Goal: Transaction & Acquisition: Download file/media

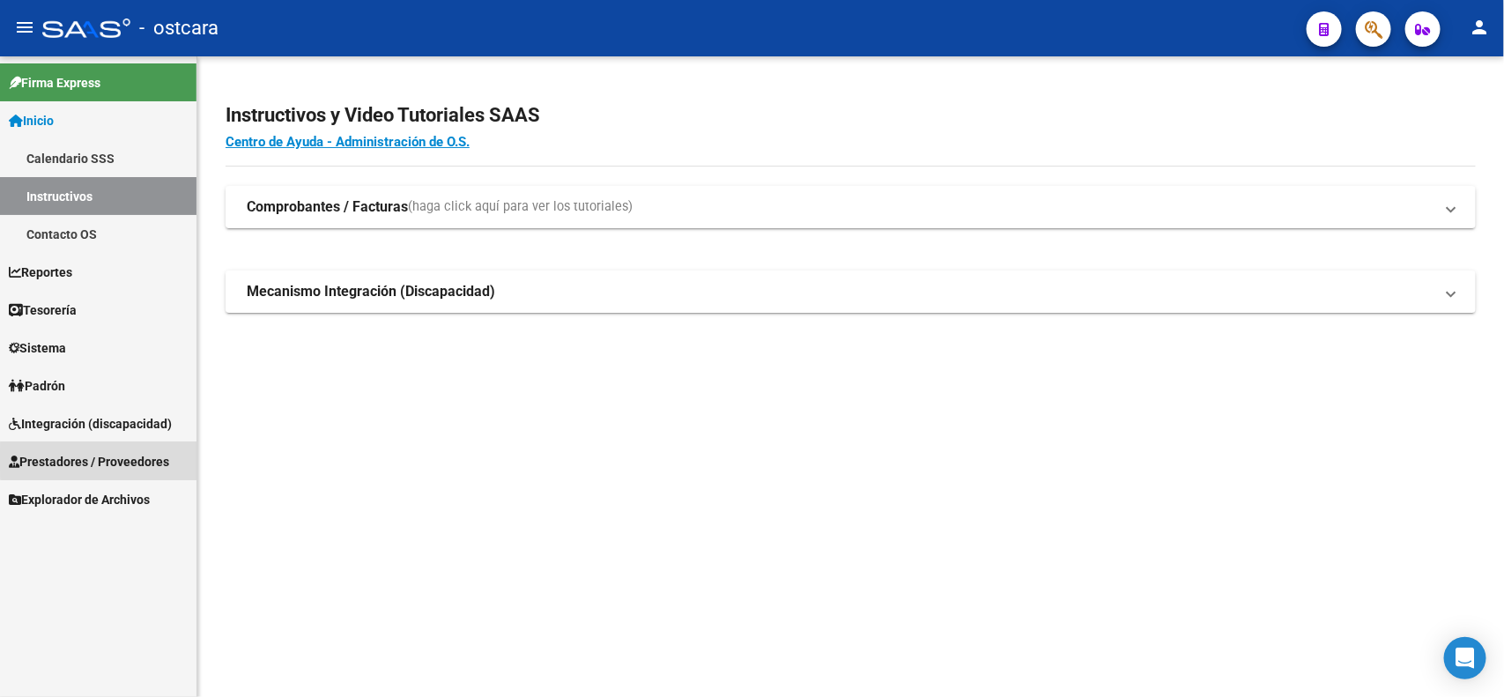
click at [104, 461] on span "Prestadores / Proveedores" at bounding box center [89, 461] width 160 height 19
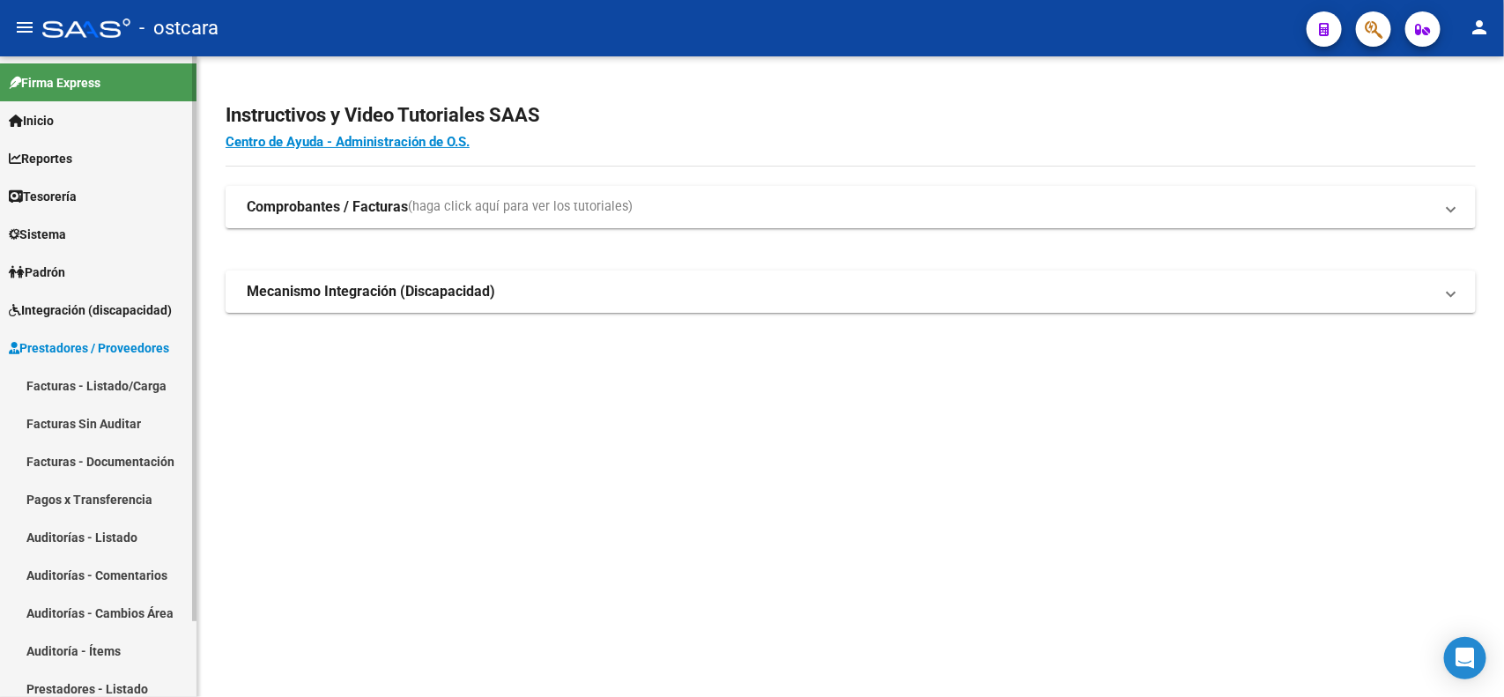
click at [69, 301] on span "Integración (discapacidad)" at bounding box center [90, 310] width 163 height 19
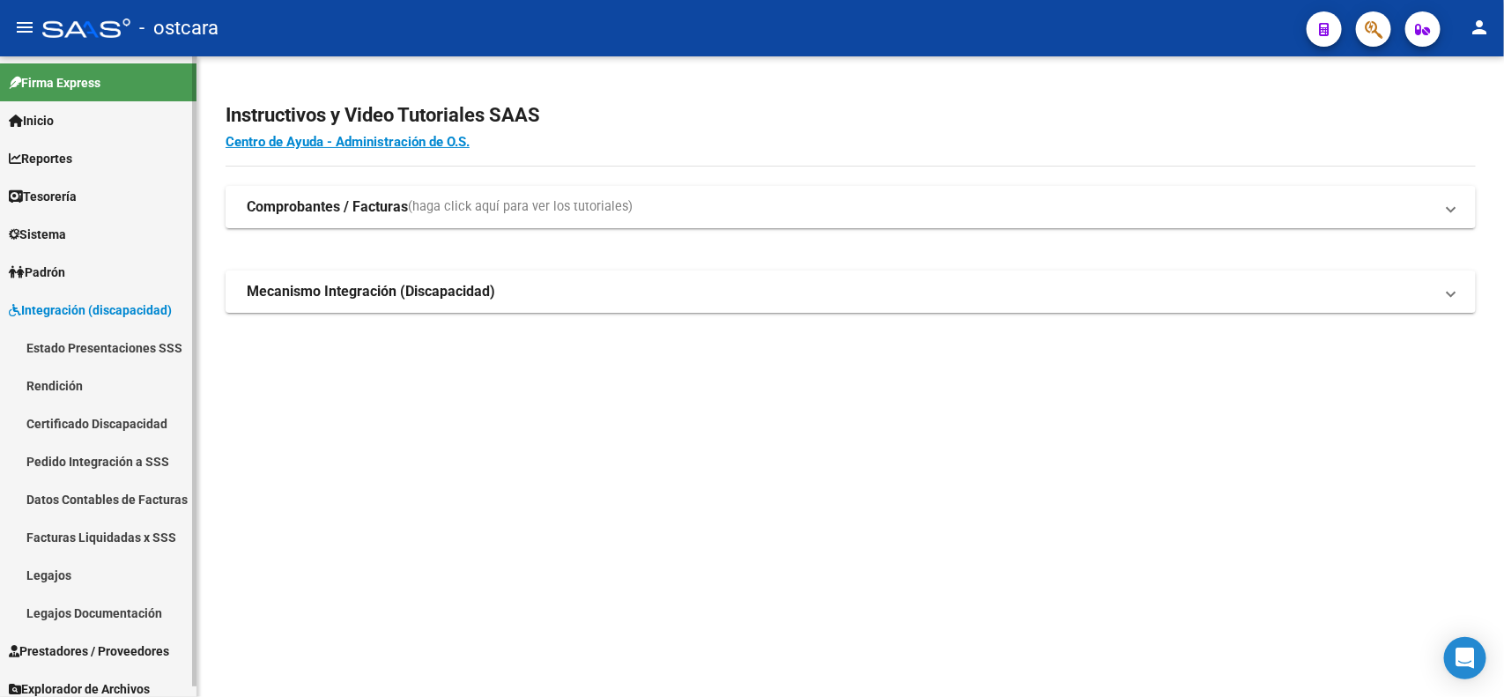
click at [124, 457] on link "Pedido Integración a SSS" at bounding box center [98, 461] width 197 height 38
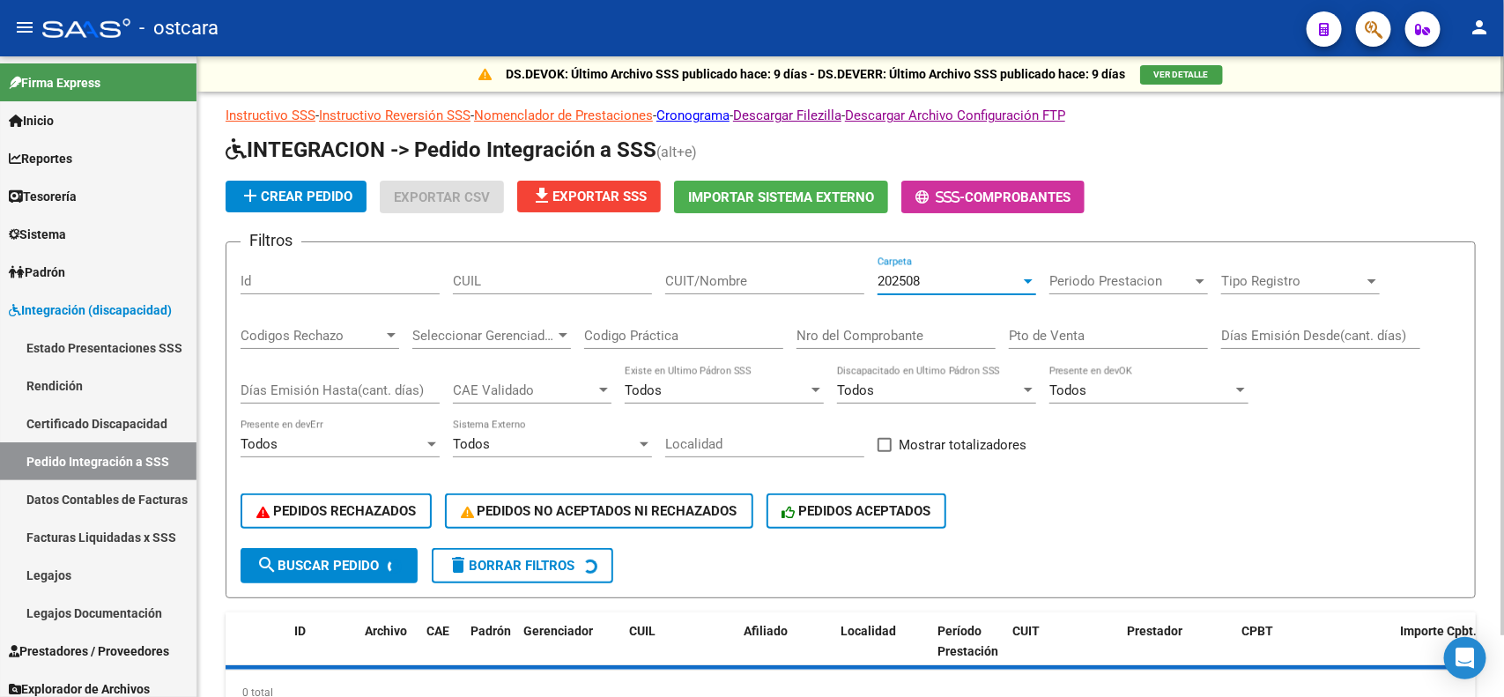
click at [985, 279] on div "202508" at bounding box center [949, 281] width 143 height 16
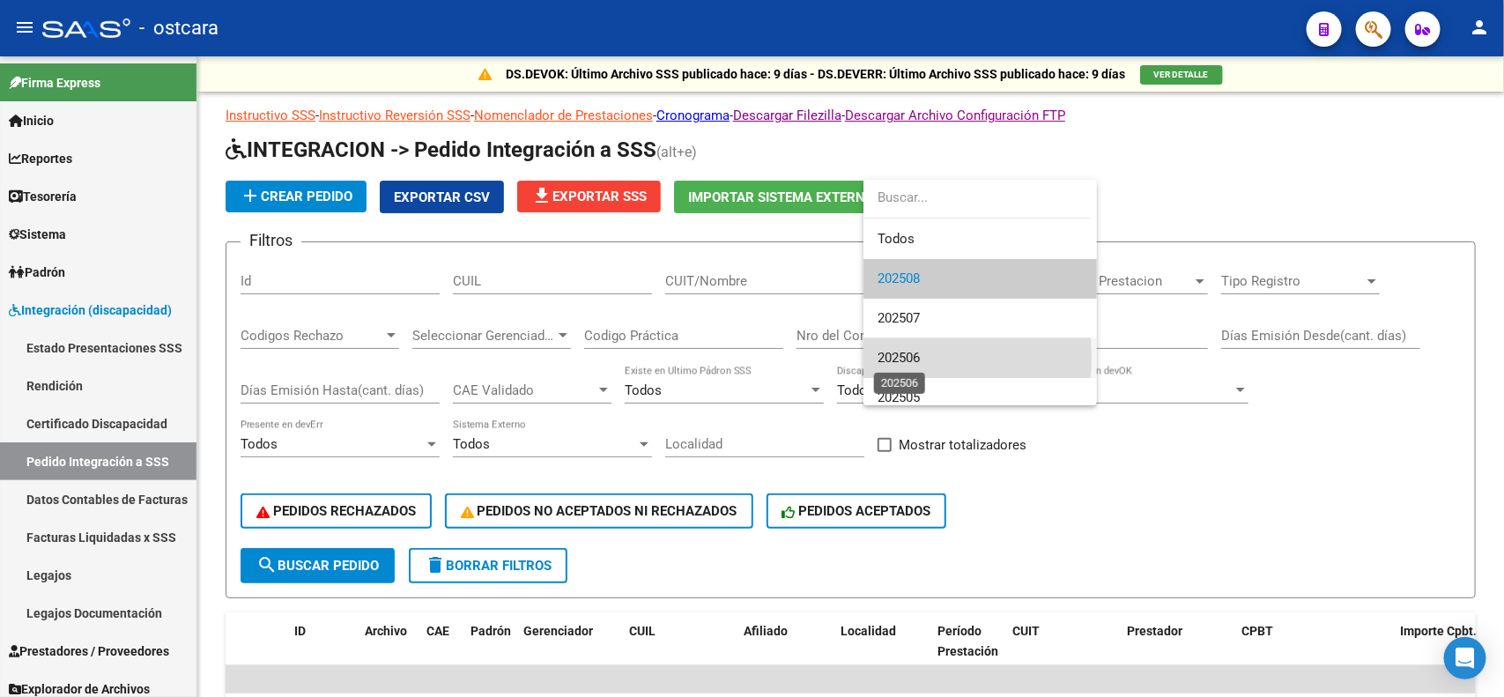
click at [919, 358] on span "202506" at bounding box center [899, 358] width 42 height 16
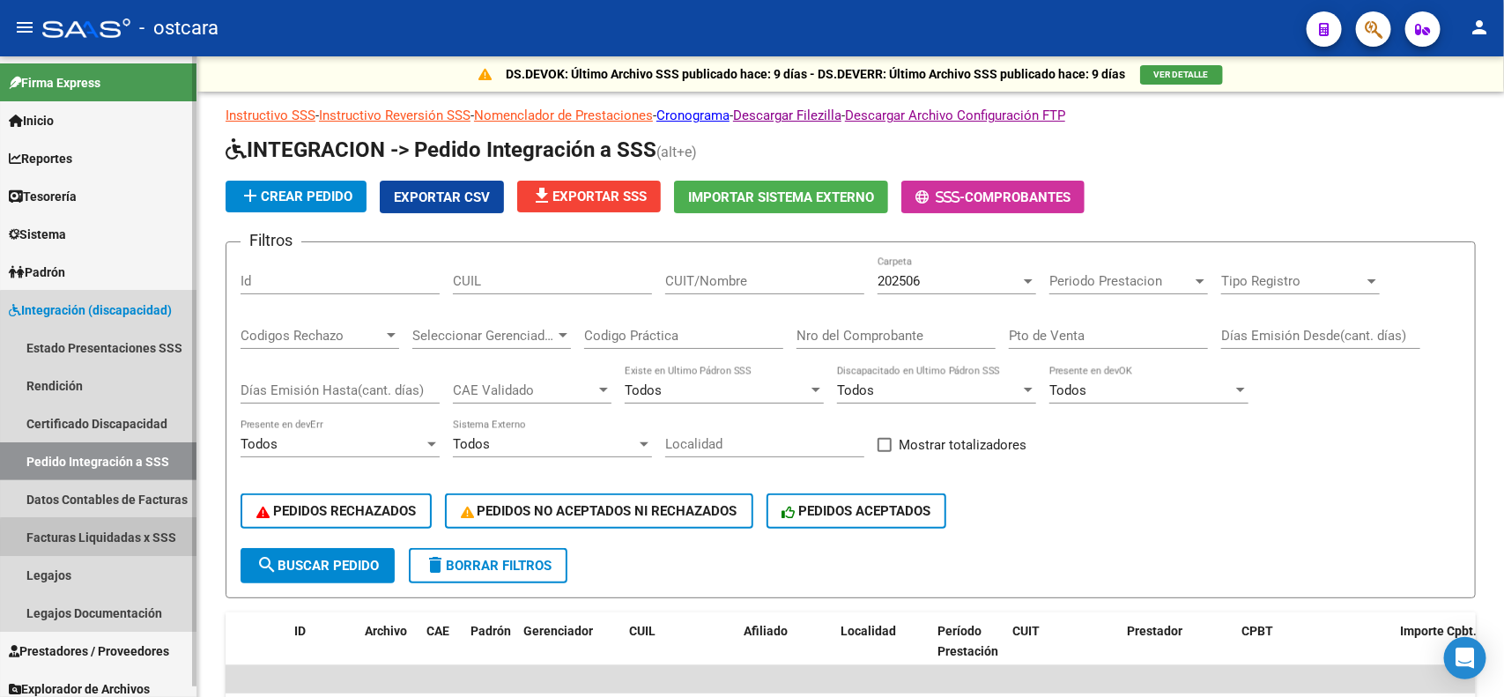
click at [115, 539] on link "Facturas Liquidadas x SSS" at bounding box center [98, 537] width 197 height 38
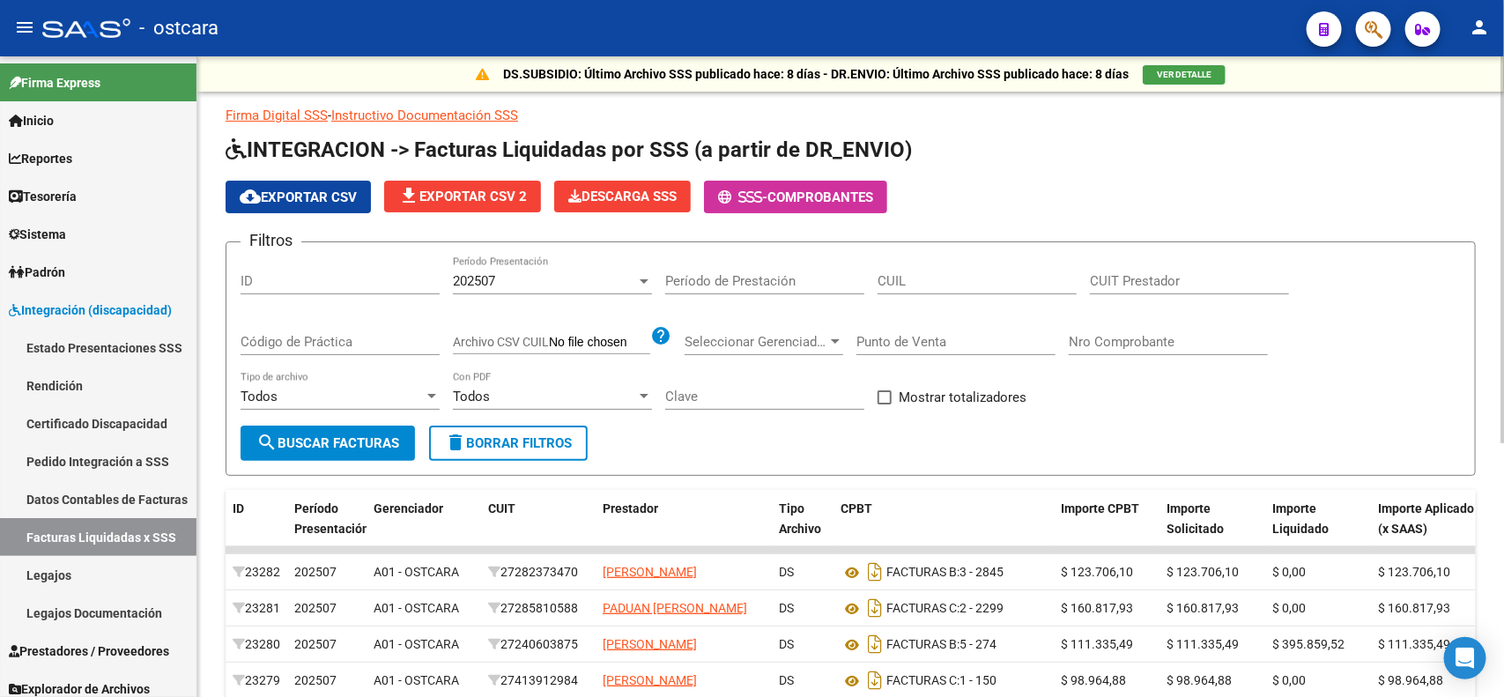
click at [521, 270] on div "202507 Período Presentación" at bounding box center [552, 275] width 199 height 38
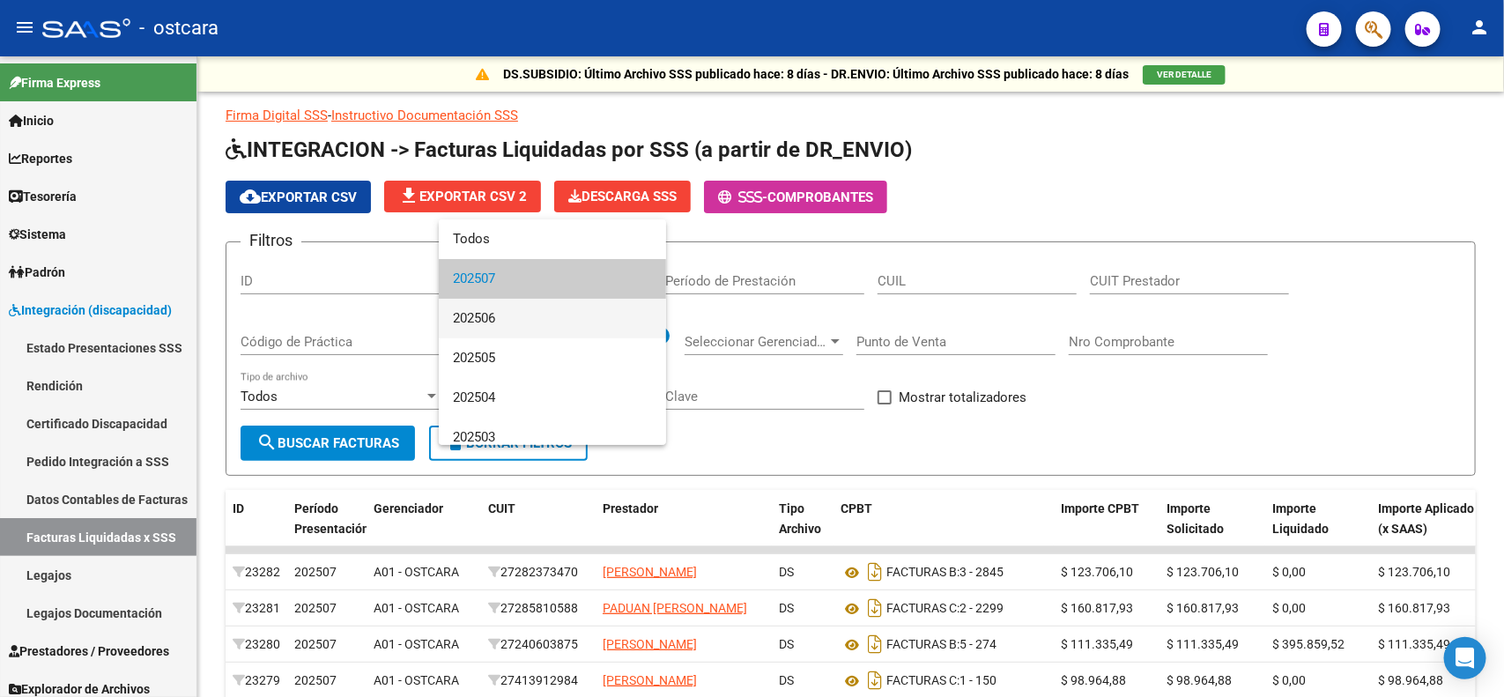
click at [498, 319] on span "202506" at bounding box center [552, 319] width 199 height 40
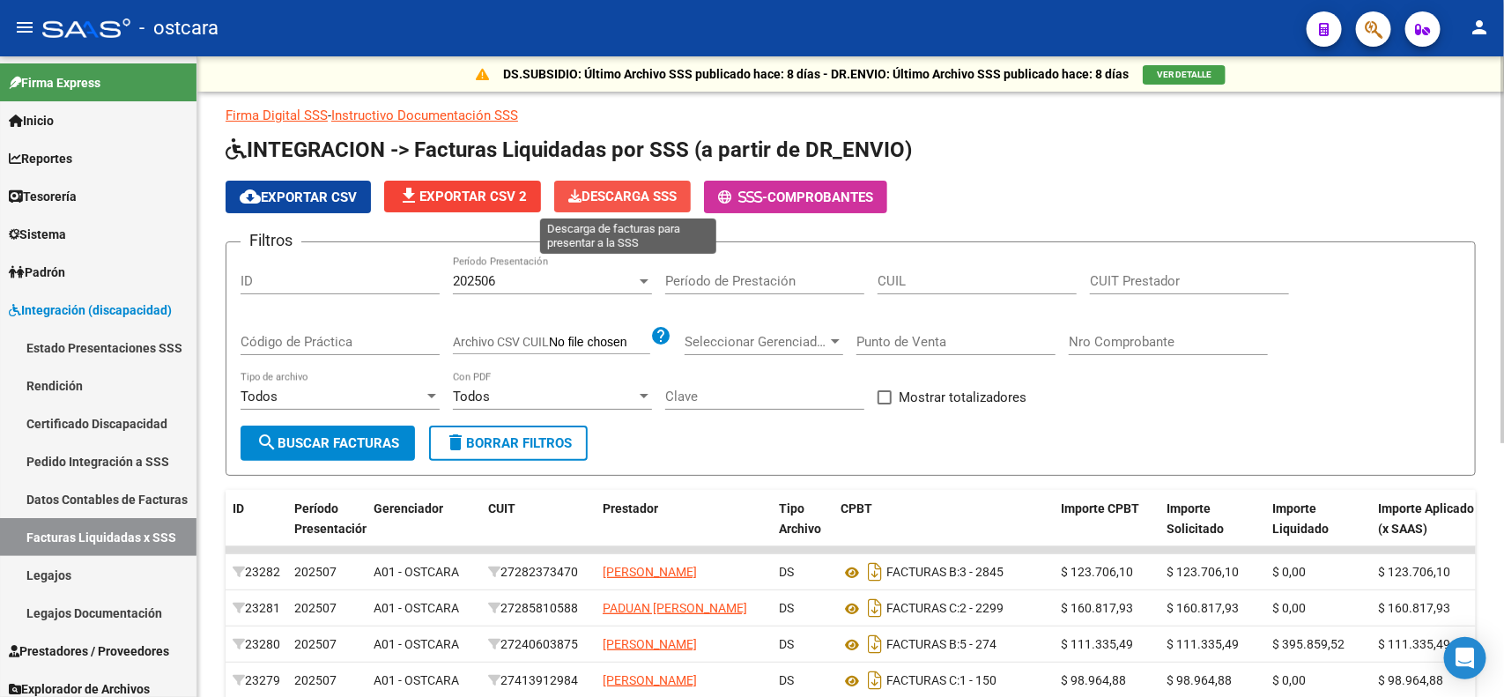
click at [676, 199] on span "Descarga SSS" at bounding box center [622, 197] width 108 height 16
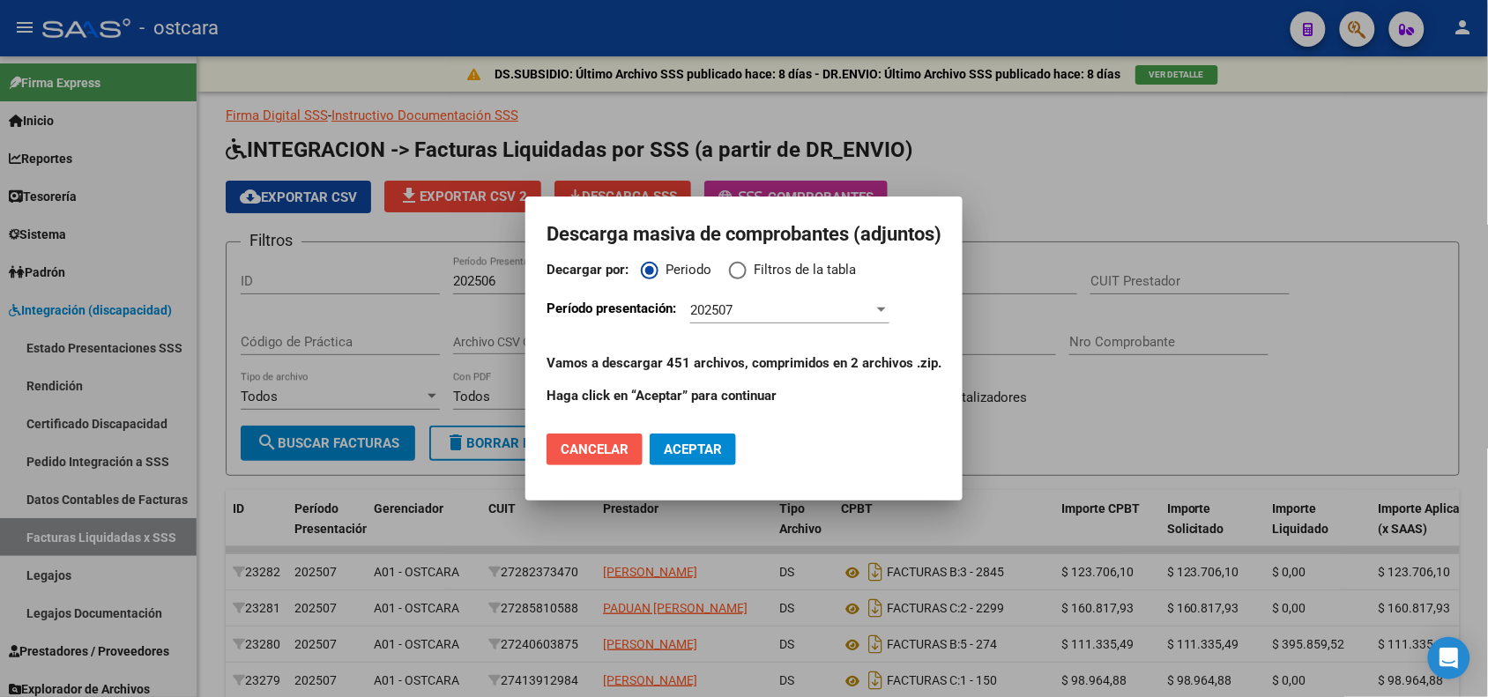
click at [575, 461] on button "Cancelar" at bounding box center [594, 450] width 96 height 32
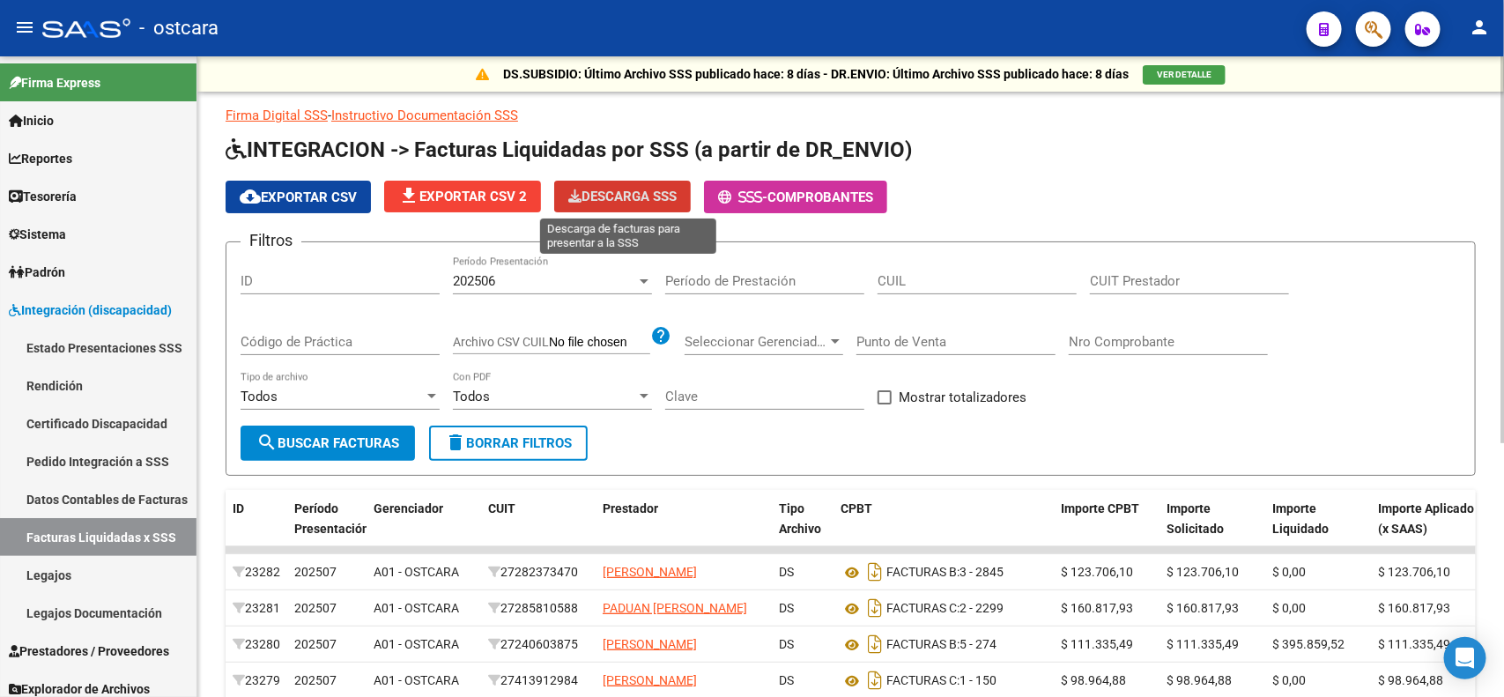
click at [637, 192] on span "Descarga SSS" at bounding box center [622, 197] width 108 height 16
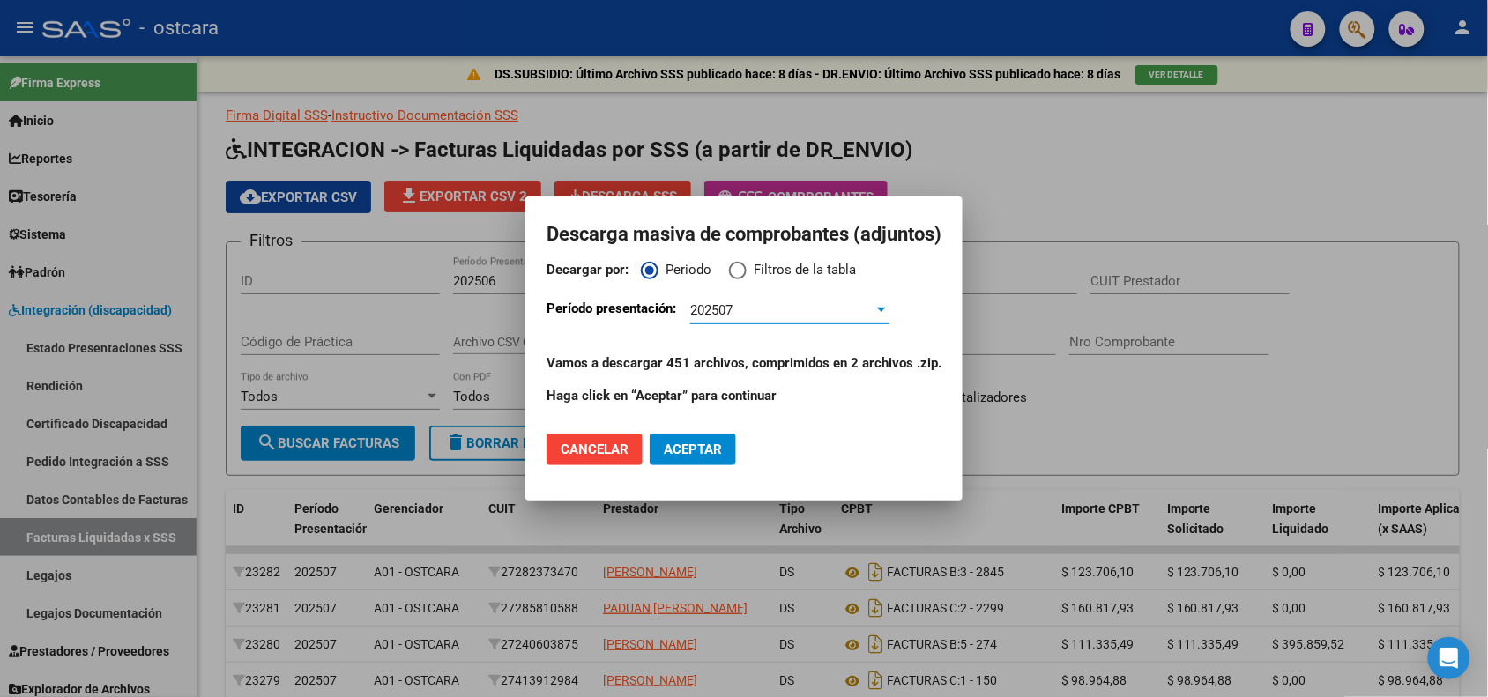
click at [764, 305] on div "202507" at bounding box center [781, 310] width 183 height 16
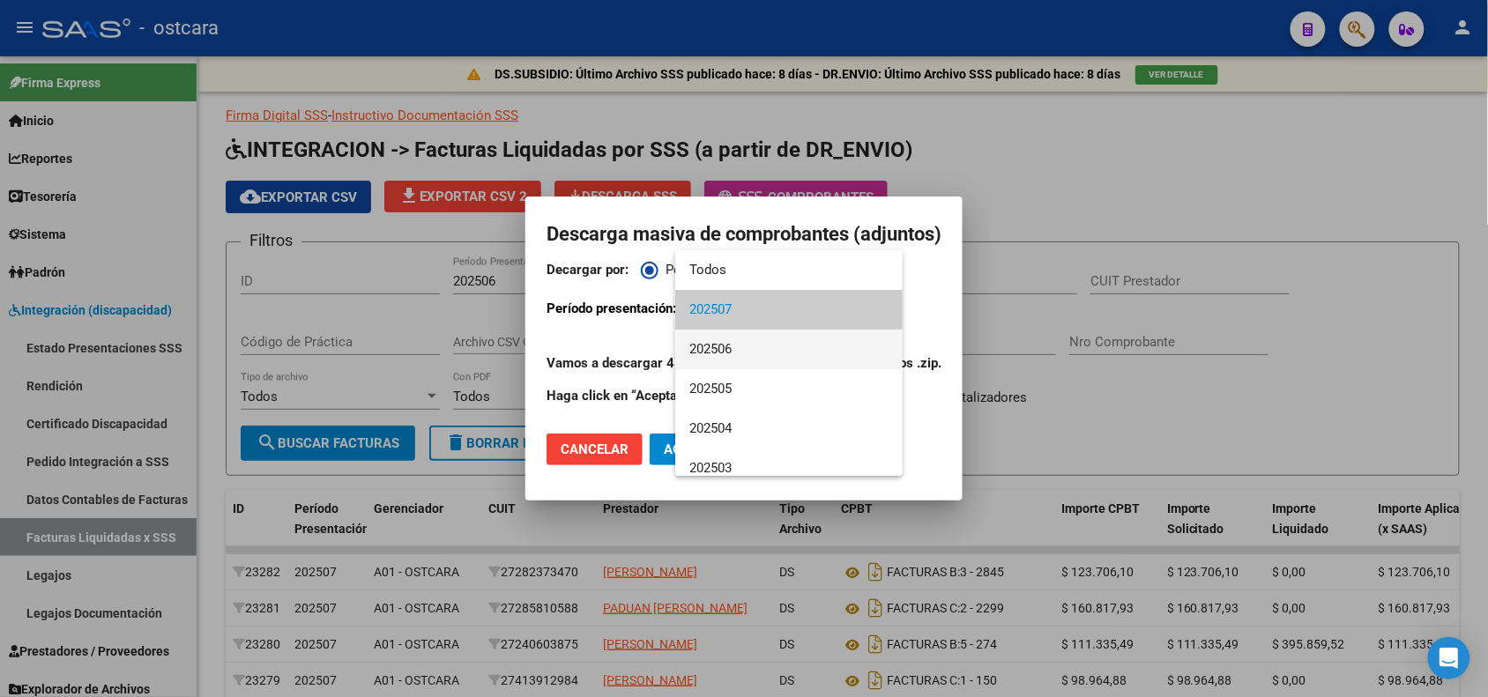
click at [747, 346] on span "202506" at bounding box center [788, 350] width 199 height 40
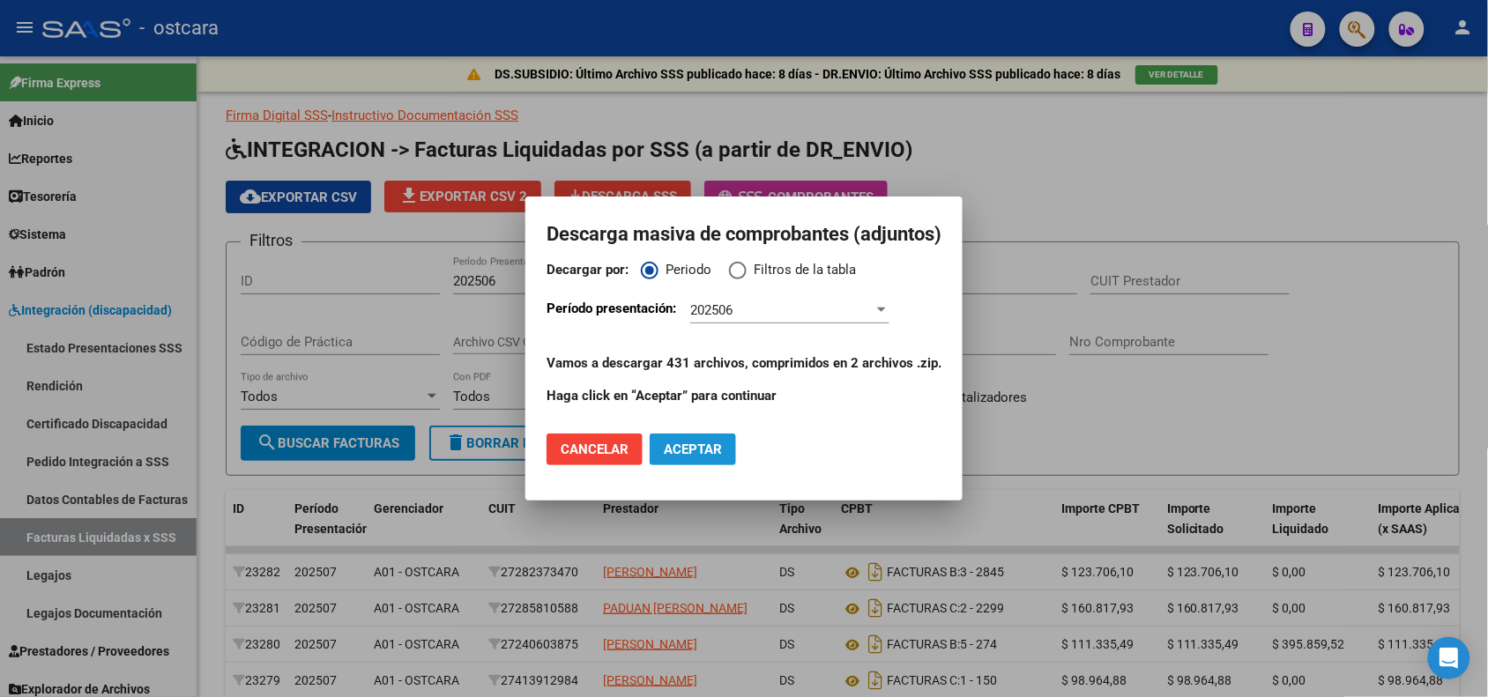
click at [706, 443] on span "Aceptar" at bounding box center [693, 450] width 58 height 16
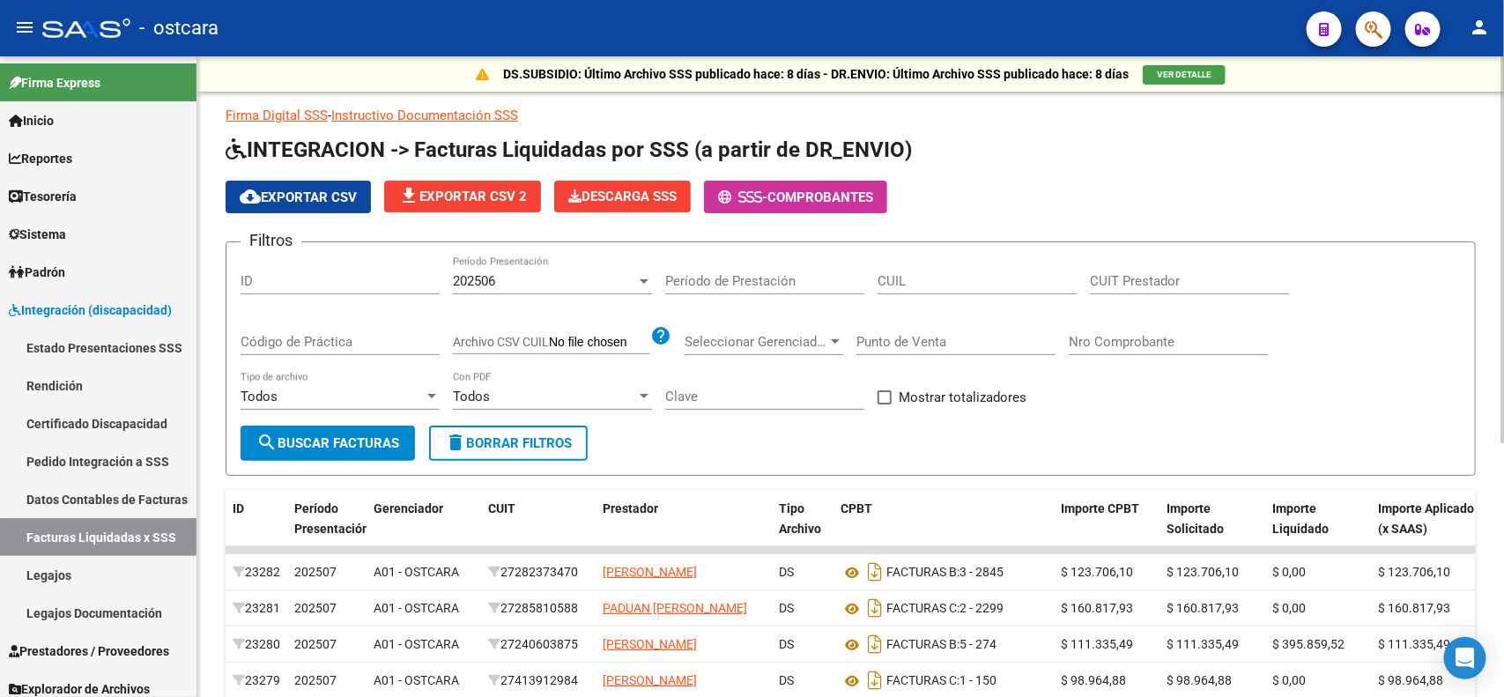
click at [561, 279] on div "202506" at bounding box center [544, 281] width 183 height 16
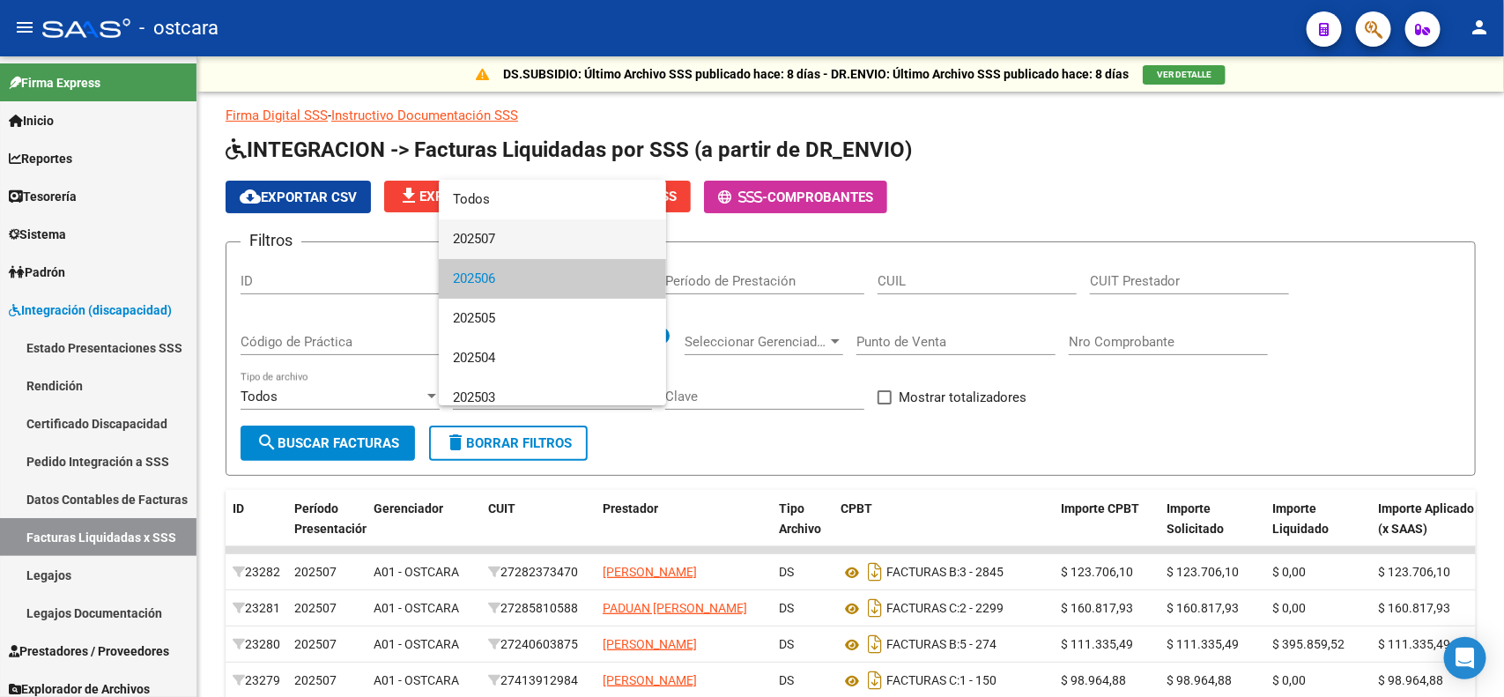
click at [486, 236] on span "202507" at bounding box center [552, 239] width 199 height 40
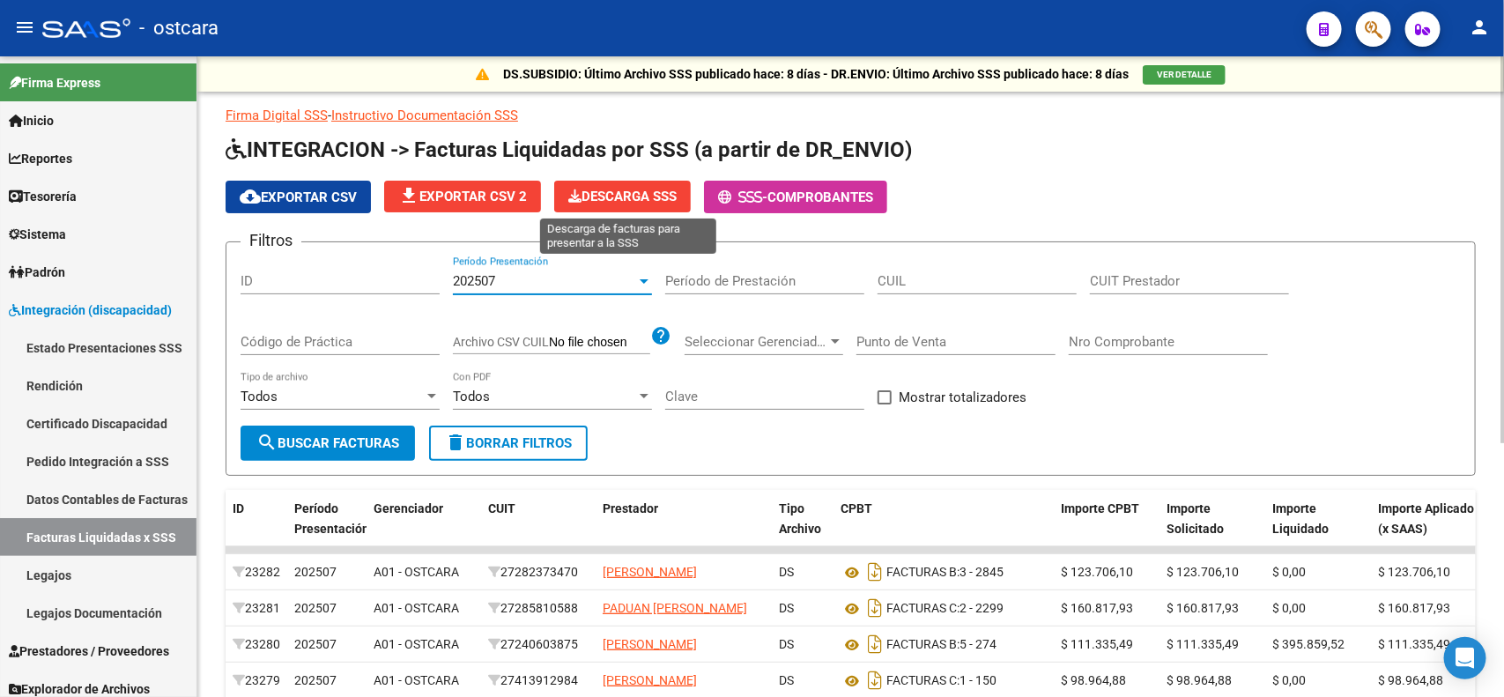
click at [633, 191] on span "Descarga SSS" at bounding box center [622, 197] width 108 height 16
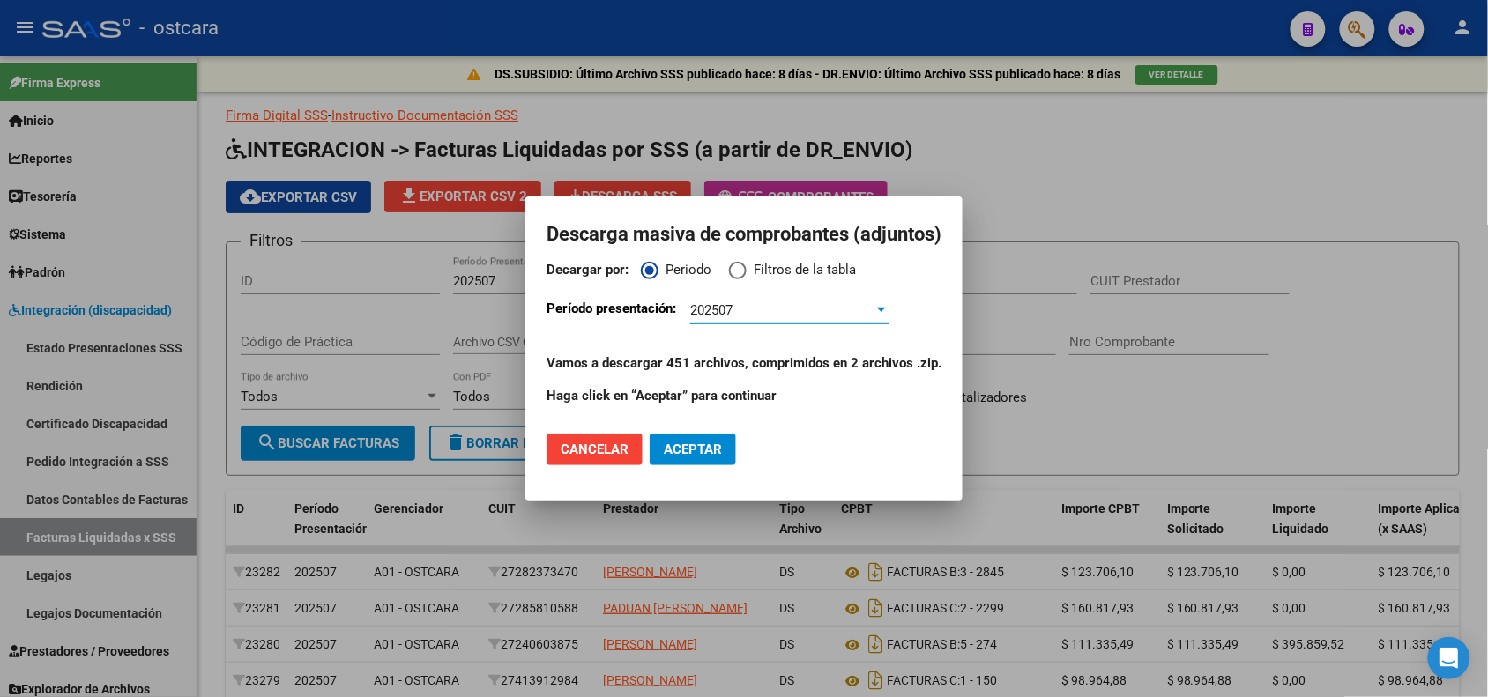
click at [681, 445] on span "Aceptar" at bounding box center [693, 450] width 58 height 16
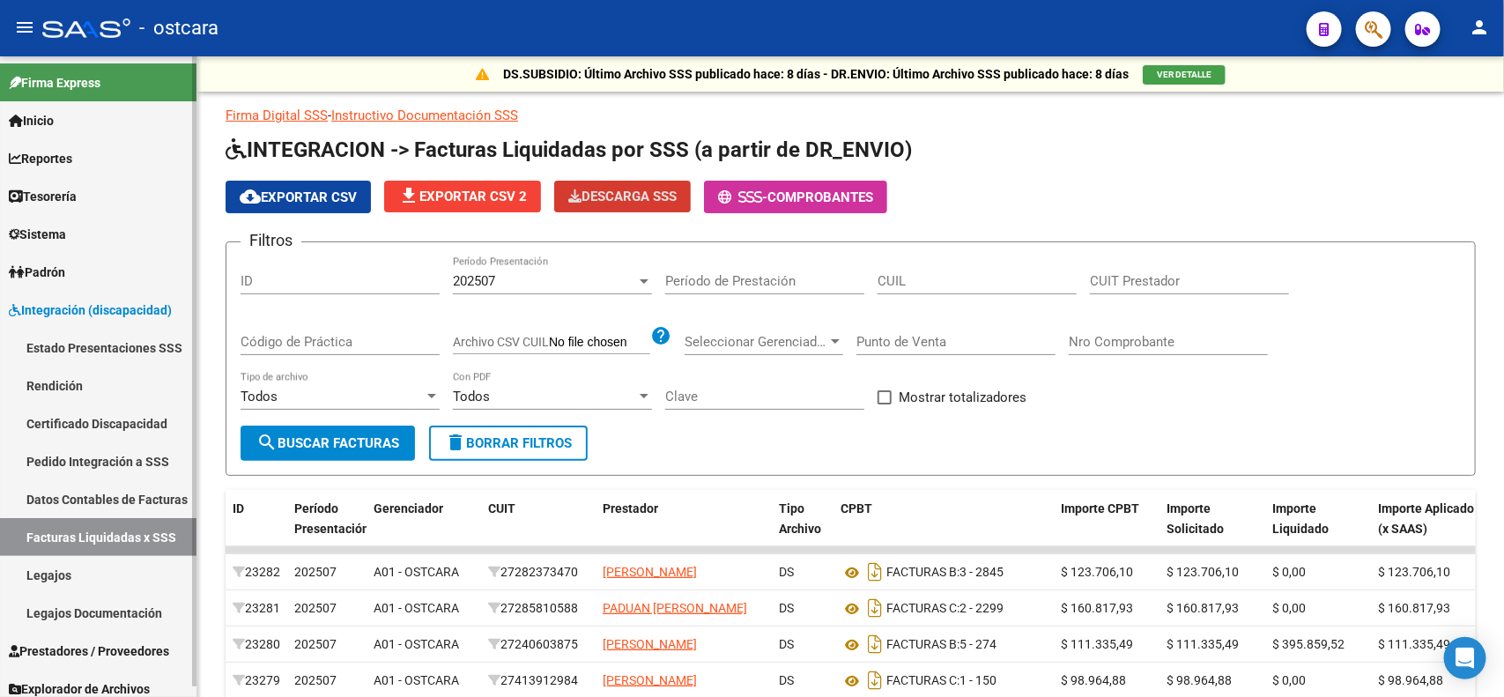
drag, startPoint x: 122, startPoint y: 455, endPoint x: 137, endPoint y: 456, distance: 15.9
click at [122, 455] on link "Pedido Integración a SSS" at bounding box center [98, 461] width 197 height 38
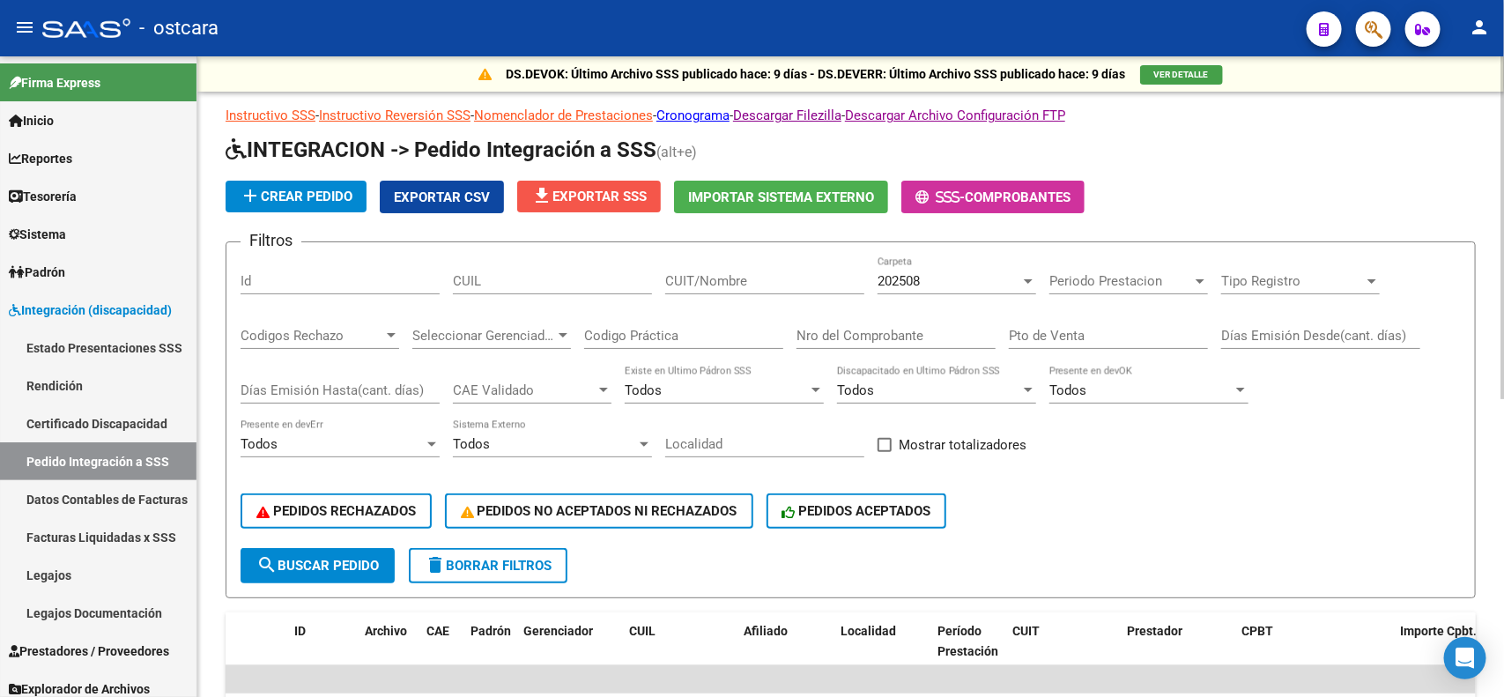
click at [620, 201] on span "file_download Exportar SSS" at bounding box center [588, 197] width 115 height 16
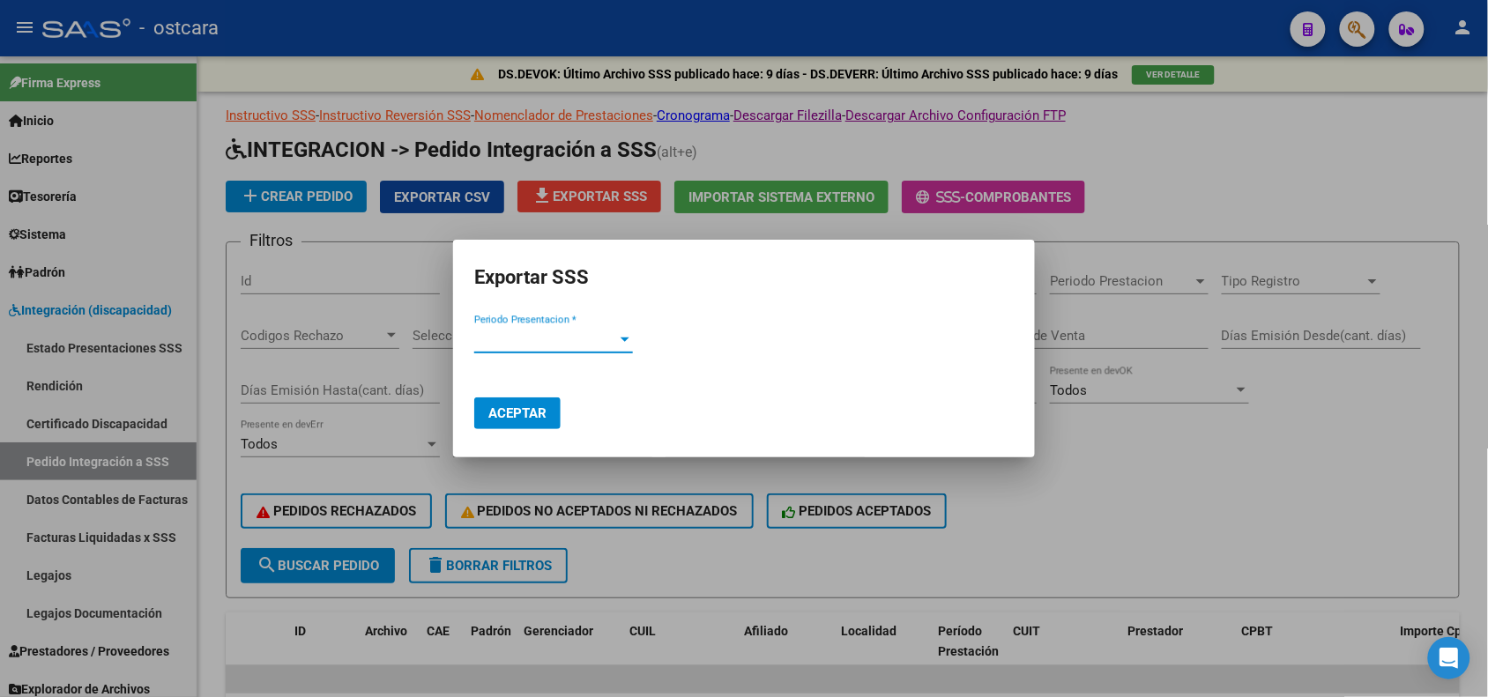
click at [615, 331] on div "Periodo Presentacion * Periodo Presentacion *" at bounding box center [553, 339] width 159 height 26
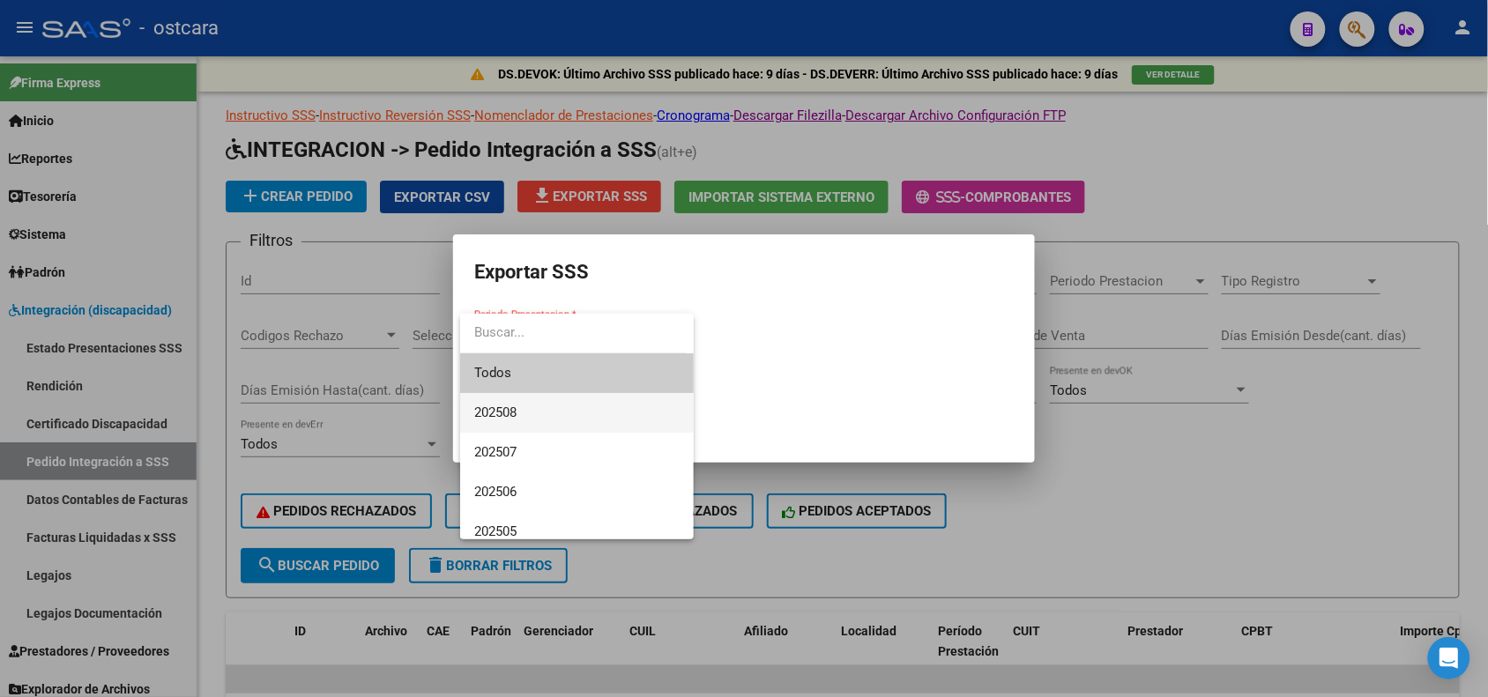
click at [535, 416] on span "202508" at bounding box center [576, 413] width 205 height 40
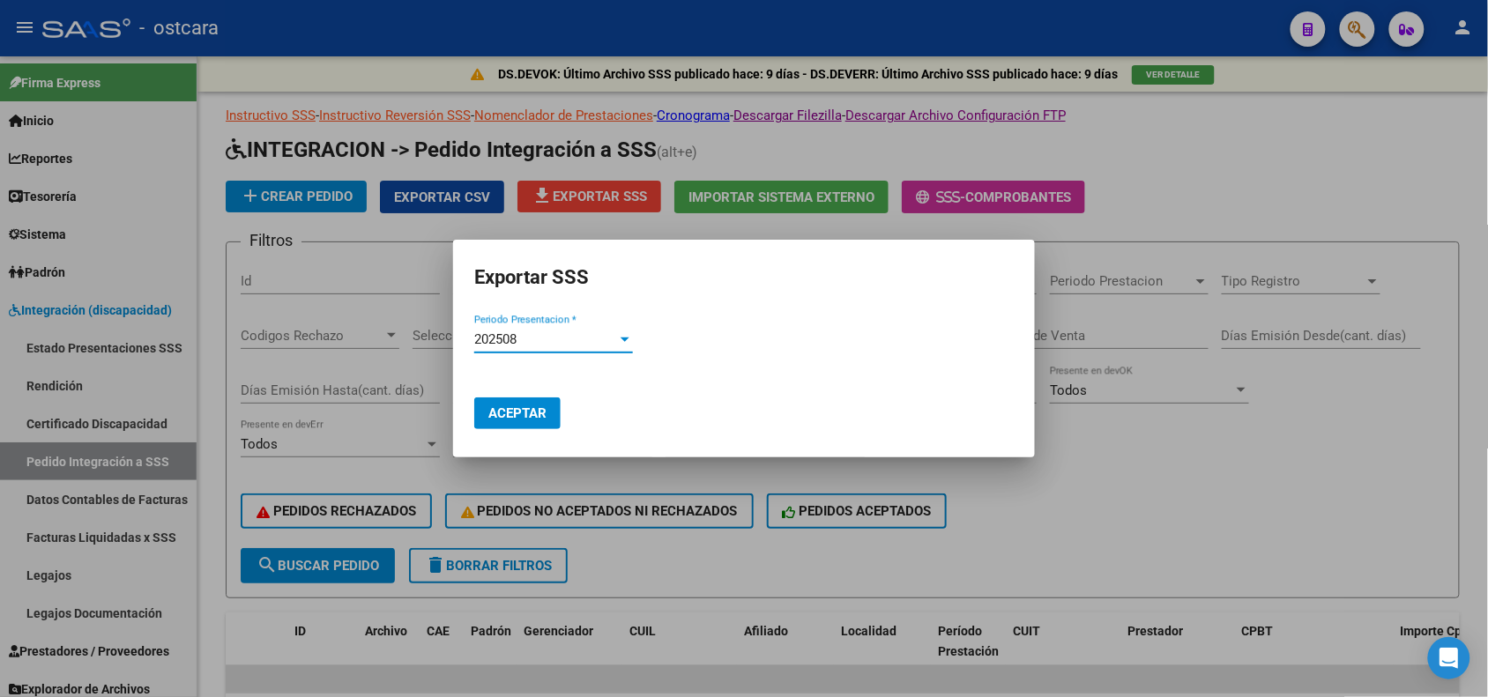
click at [525, 410] on span "Aceptar" at bounding box center [517, 413] width 58 height 16
click at [1274, 460] on div at bounding box center [744, 348] width 1488 height 697
